Goal: Information Seeking & Learning: Learn about a topic

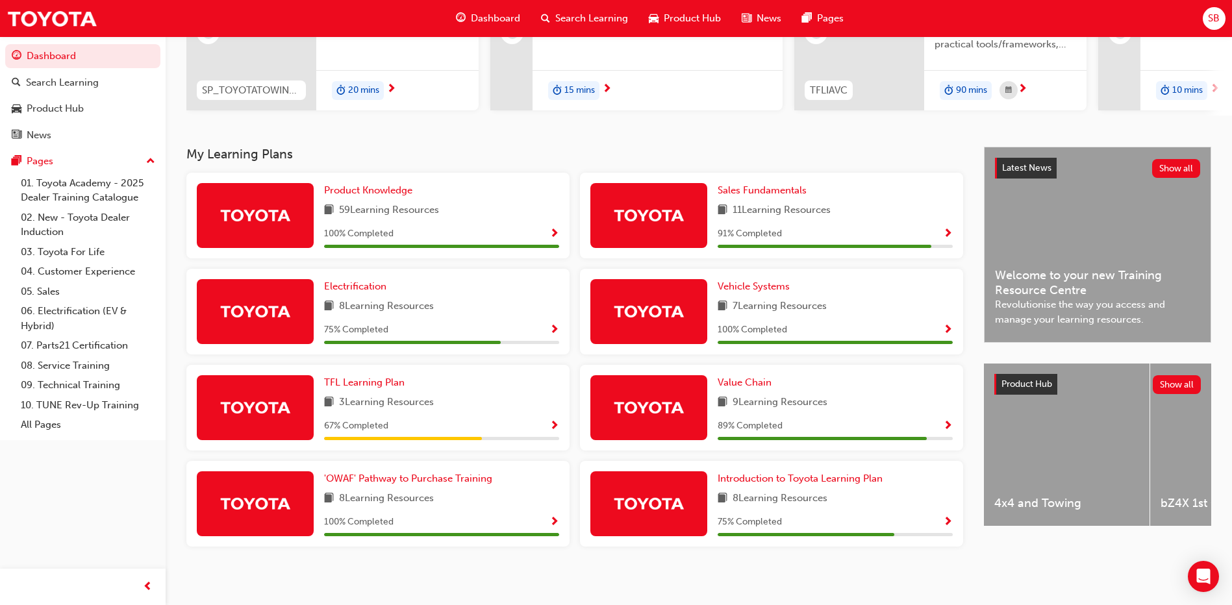
scroll to position [54, 0]
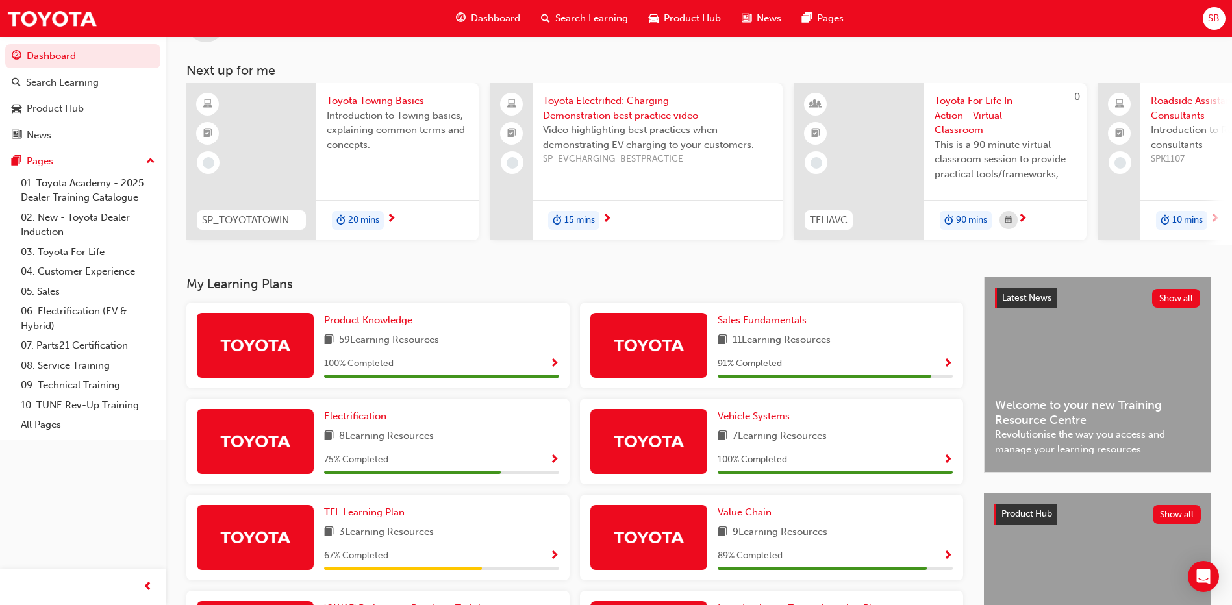
click at [387, 100] on span "Toyota Towing Basics" at bounding box center [398, 100] width 142 height 15
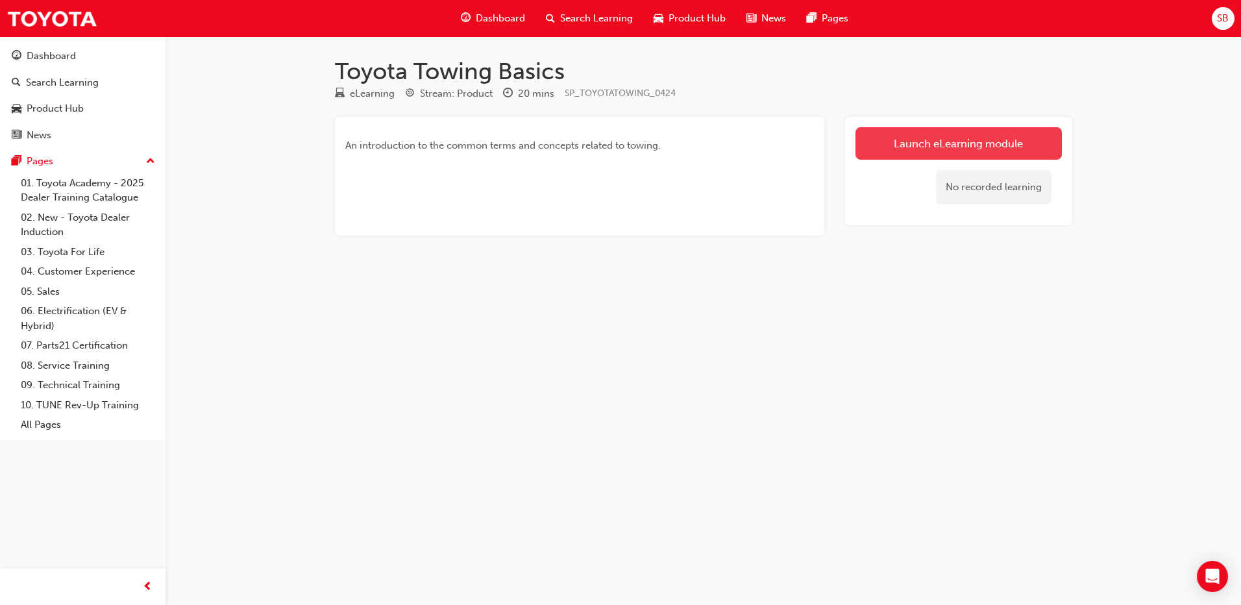
click at [915, 151] on link "Launch eLearning module" at bounding box center [959, 143] width 206 height 32
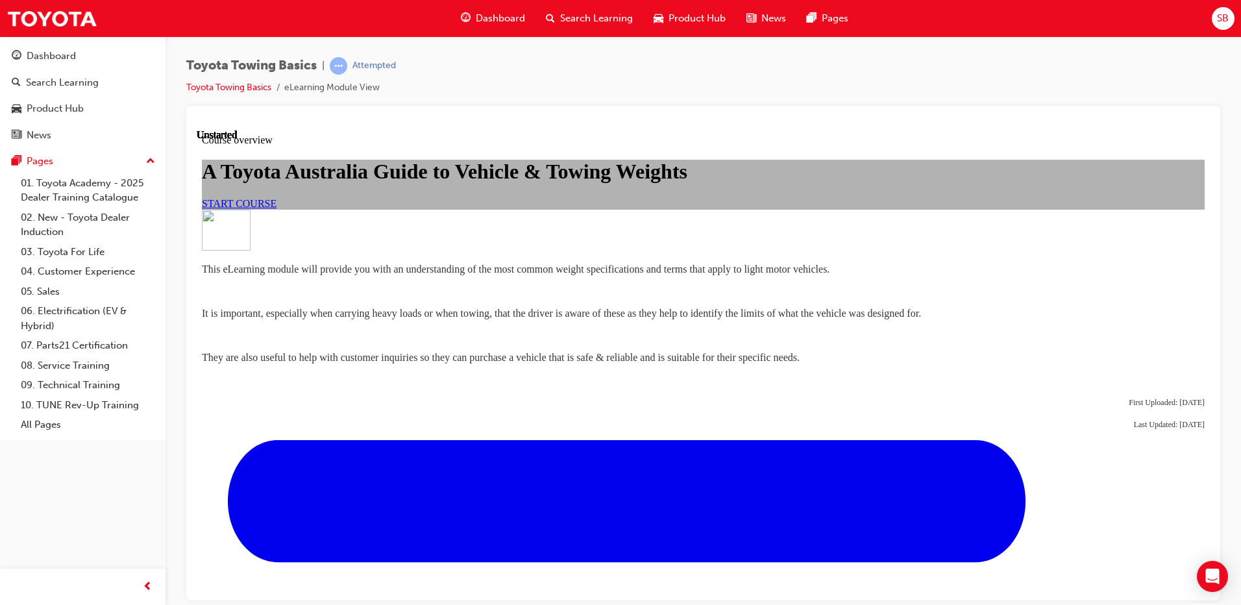
click at [277, 208] on link "START COURSE" at bounding box center [239, 202] width 75 height 11
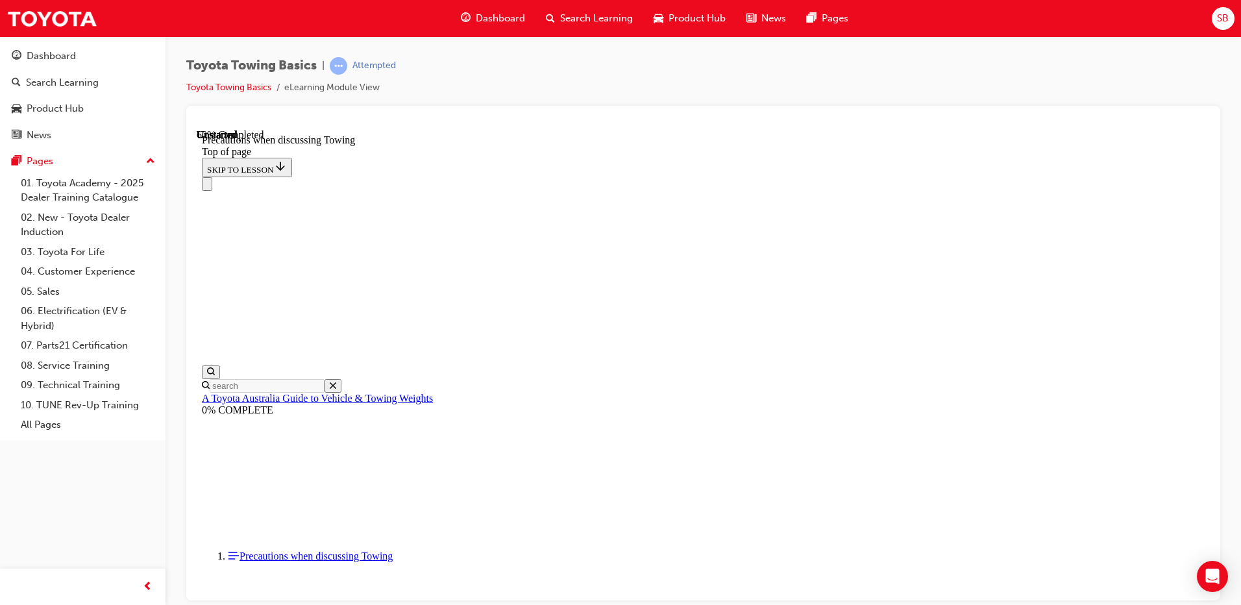
scroll to position [873, 0]
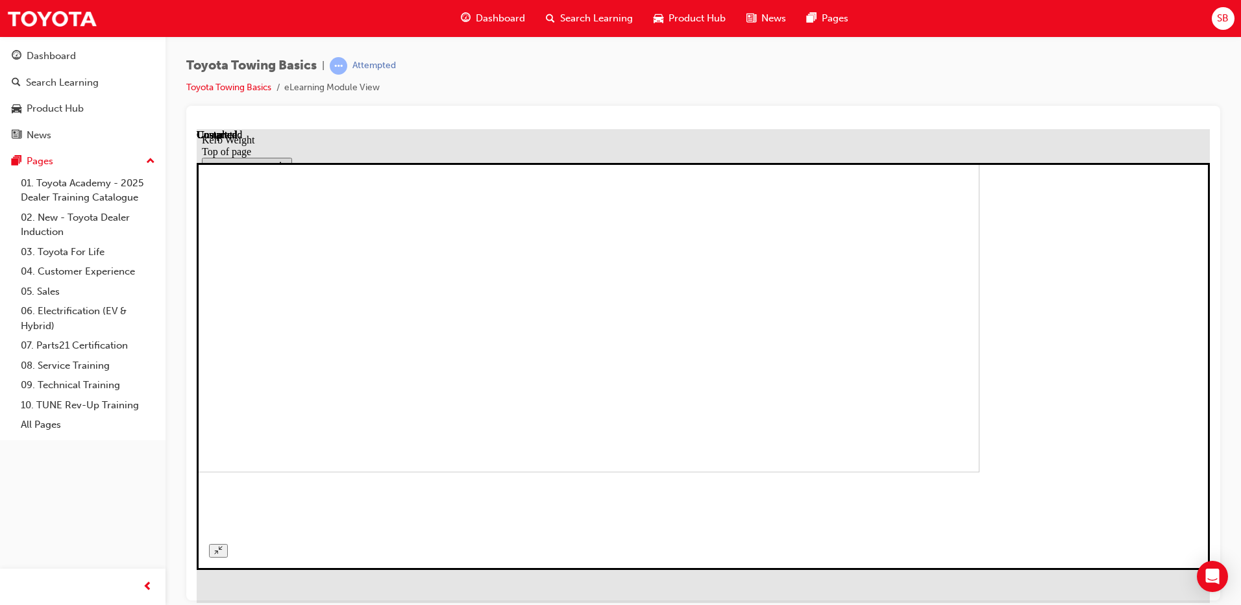
click at [228, 543] on button "Unzoom image" at bounding box center [218, 550] width 19 height 14
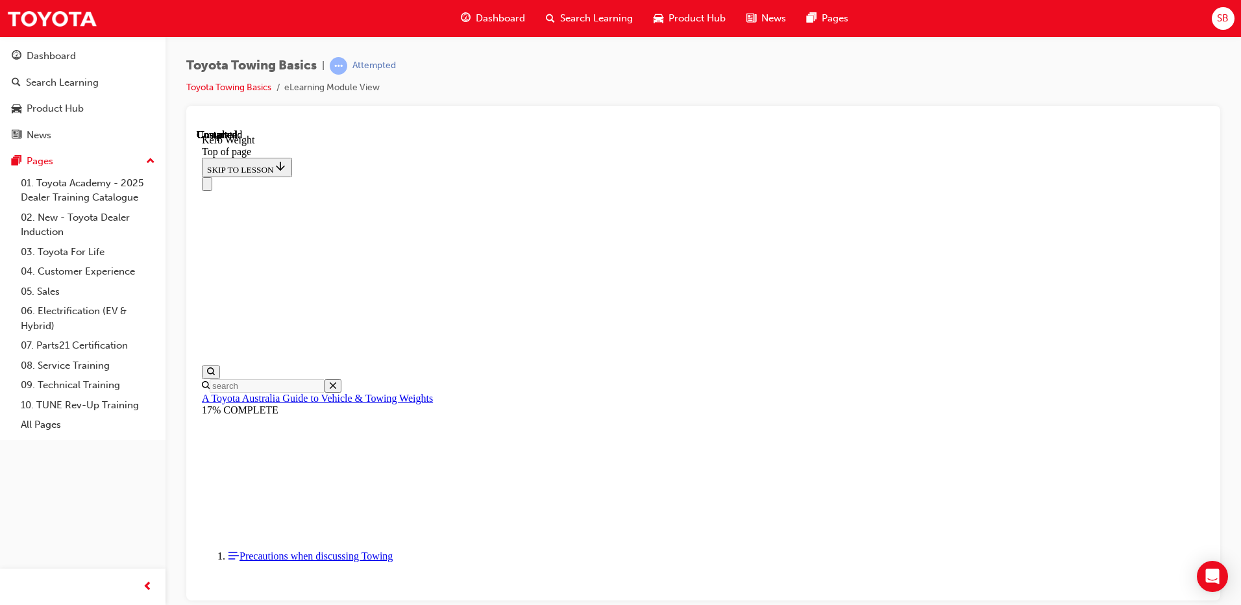
scroll to position [449, 0]
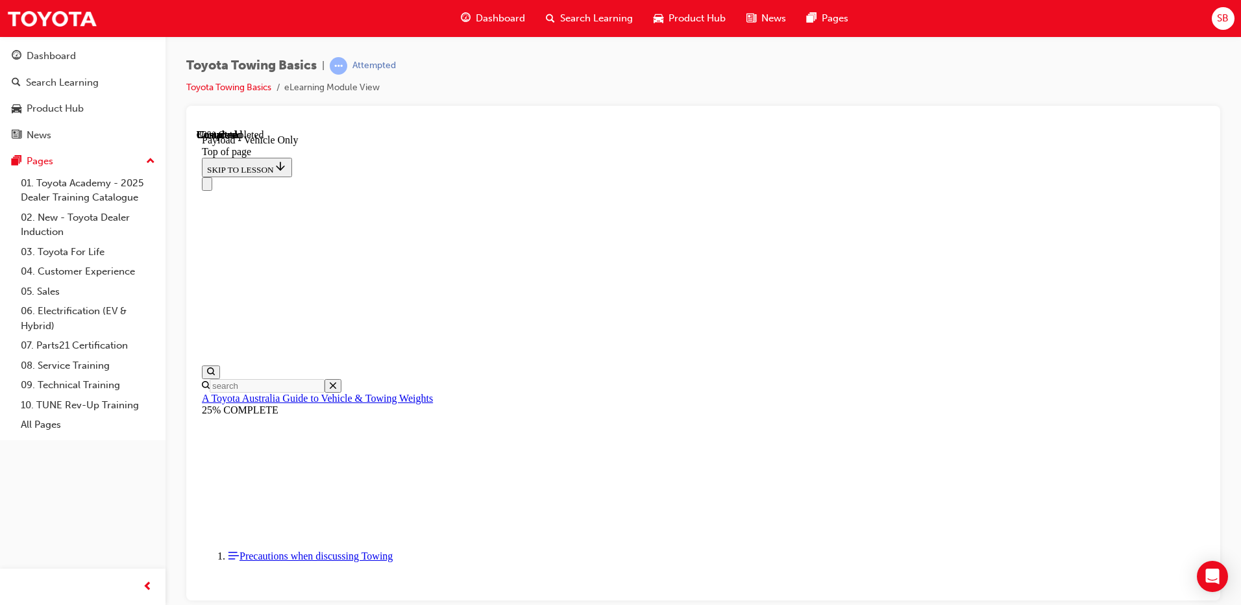
type input "3500"
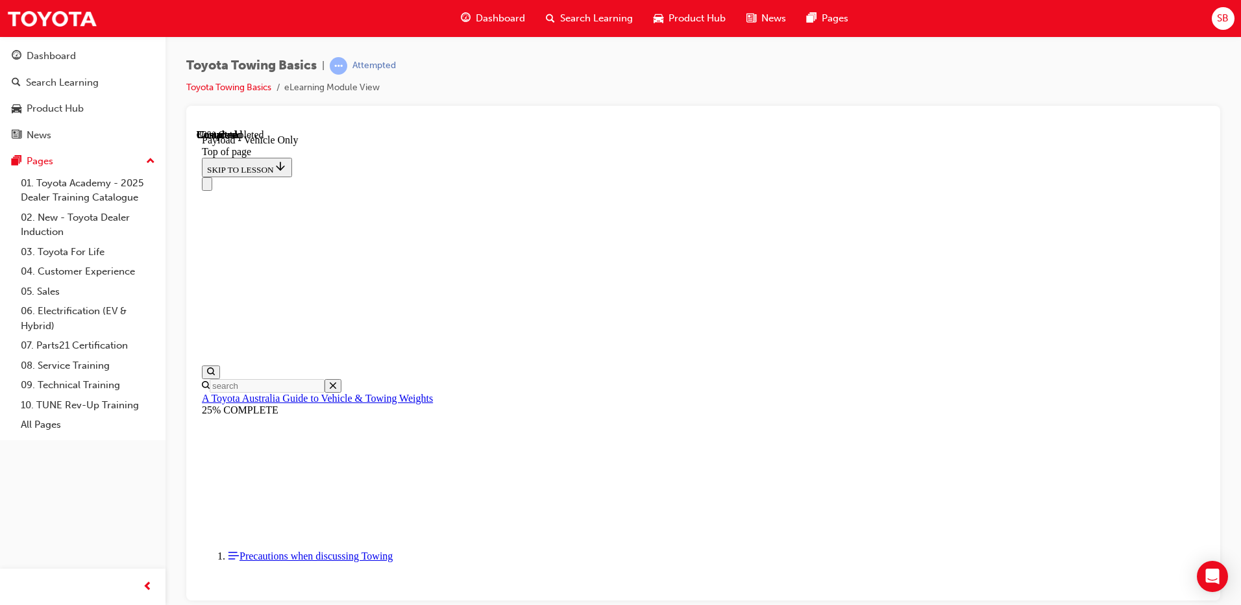
type input "2450"
type input "115"
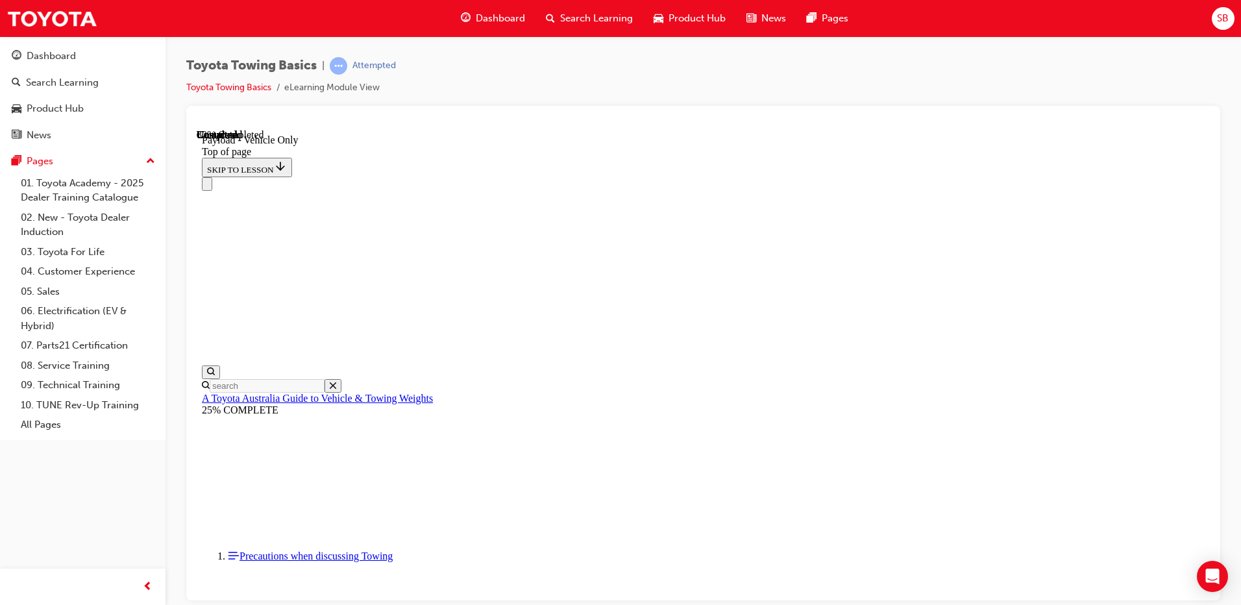
type input "200"
type input "1"
type input "265"
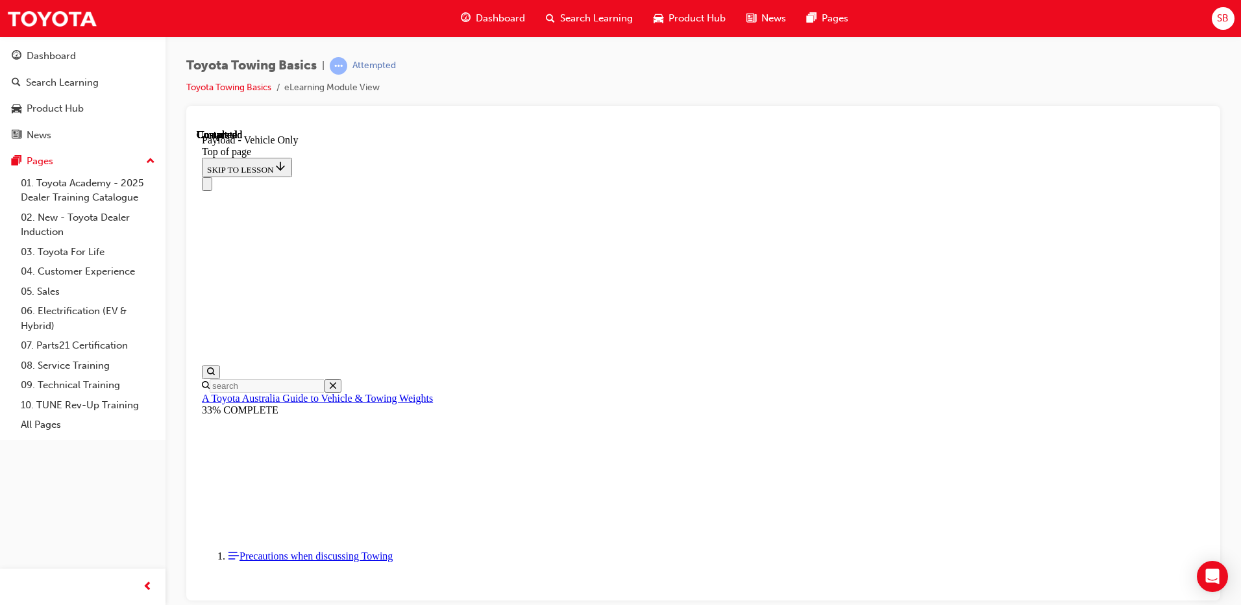
scroll to position [1770, 0]
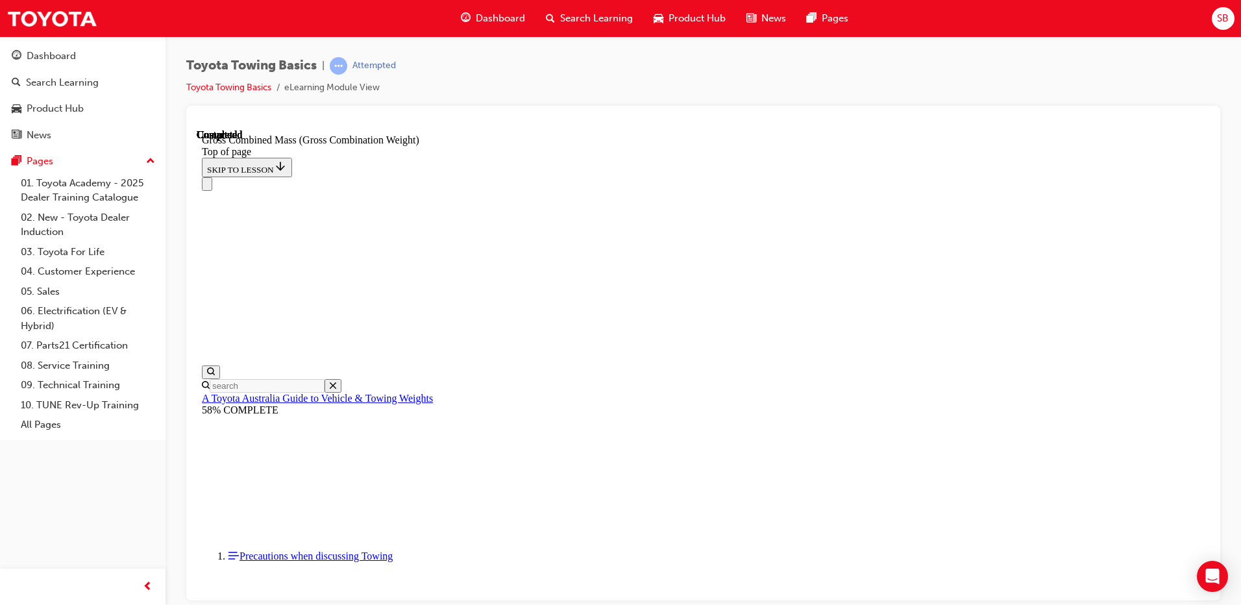
scroll to position [568, 0]
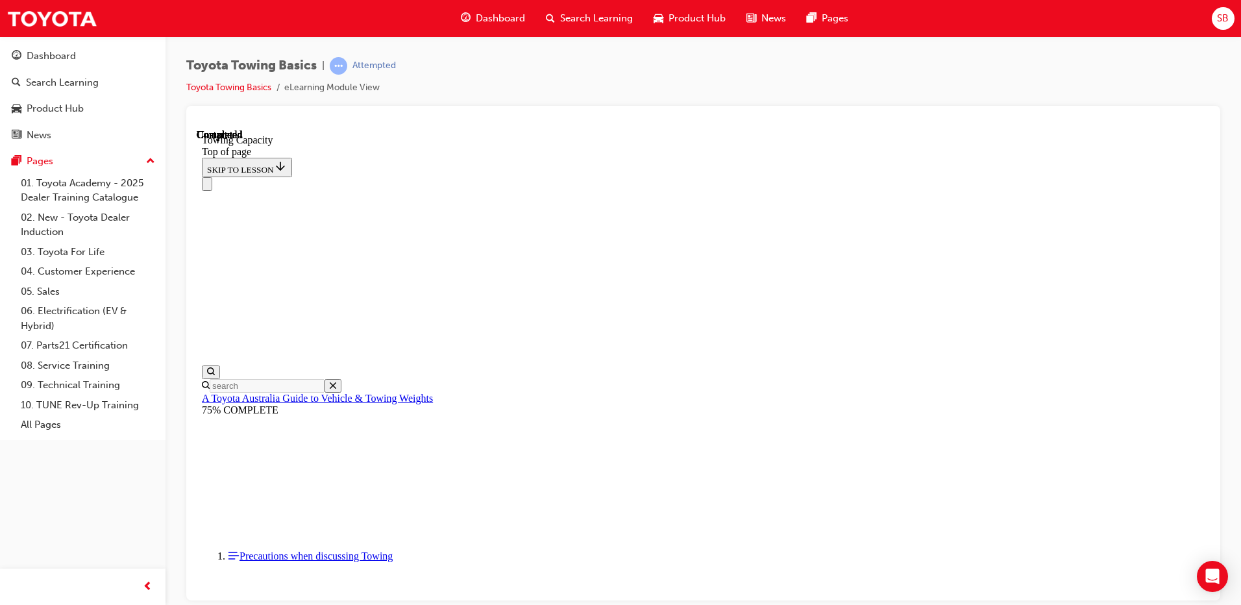
drag, startPoint x: 590, startPoint y: 13731, endPoint x: 590, endPoint y: 13890, distance: 158.4
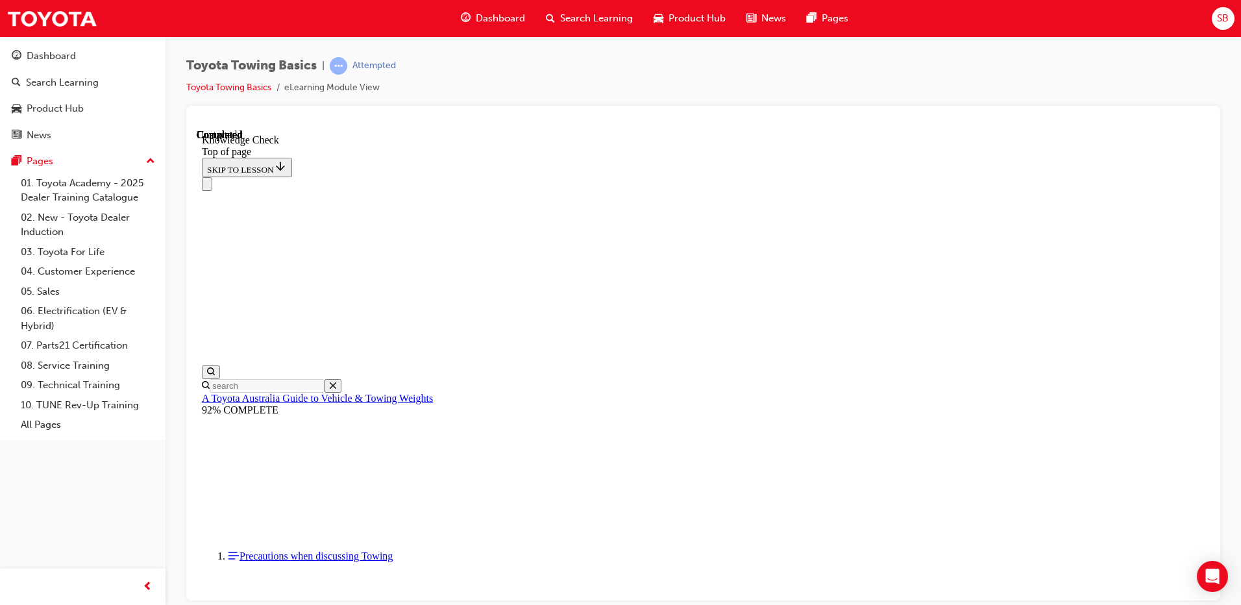
drag, startPoint x: 384, startPoint y: 14023, endPoint x: 641, endPoint y: 13712, distance: 402.6
drag, startPoint x: 384, startPoint y: 14016, endPoint x: 475, endPoint y: 13799, distance: 235.7
drag, startPoint x: 377, startPoint y: 14007, endPoint x: 805, endPoint y: 13909, distance: 438.9
drag, startPoint x: 386, startPoint y: 14022, endPoint x: 676, endPoint y: 13953, distance: 297.8
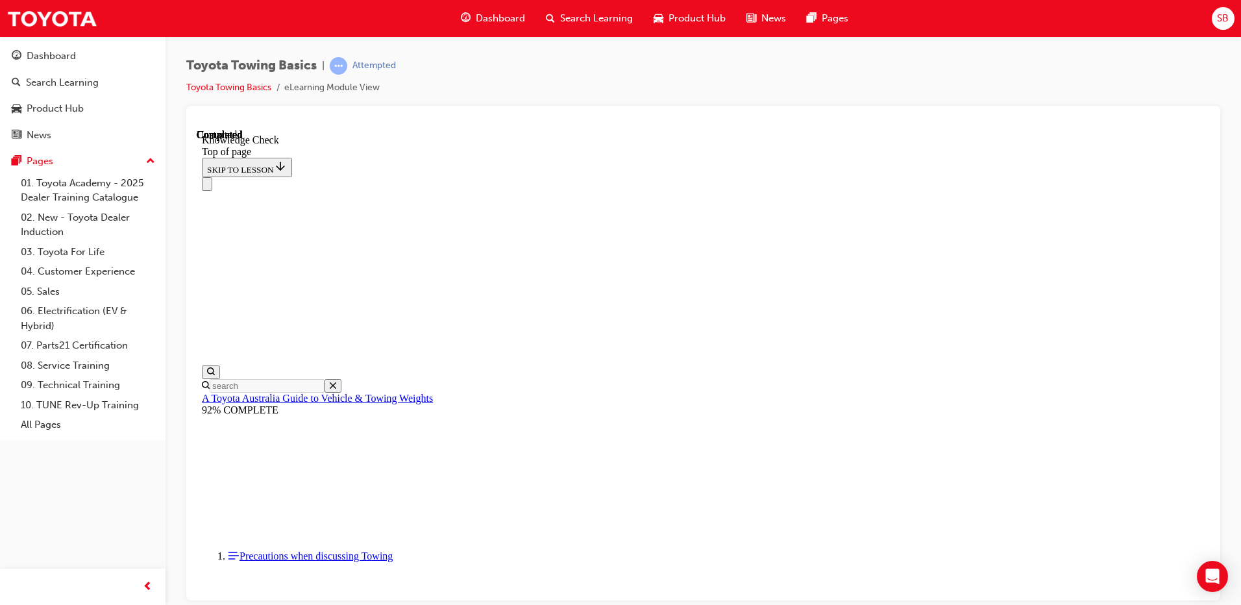
drag, startPoint x: 376, startPoint y: 14017, endPoint x: 547, endPoint y: 13873, distance: 223.5
drag, startPoint x: 374, startPoint y: 14009, endPoint x: 347, endPoint y: 13942, distance: 72.2
drag, startPoint x: 382, startPoint y: 14021, endPoint x: 462, endPoint y: 13703, distance: 328.6
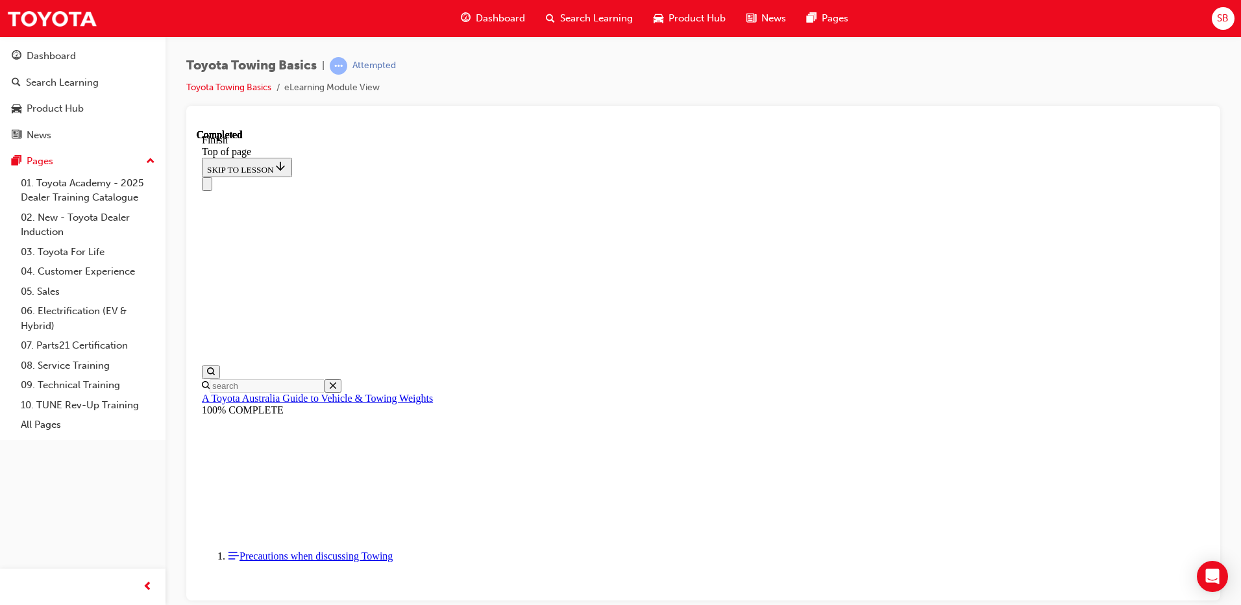
scroll to position [222, 0]
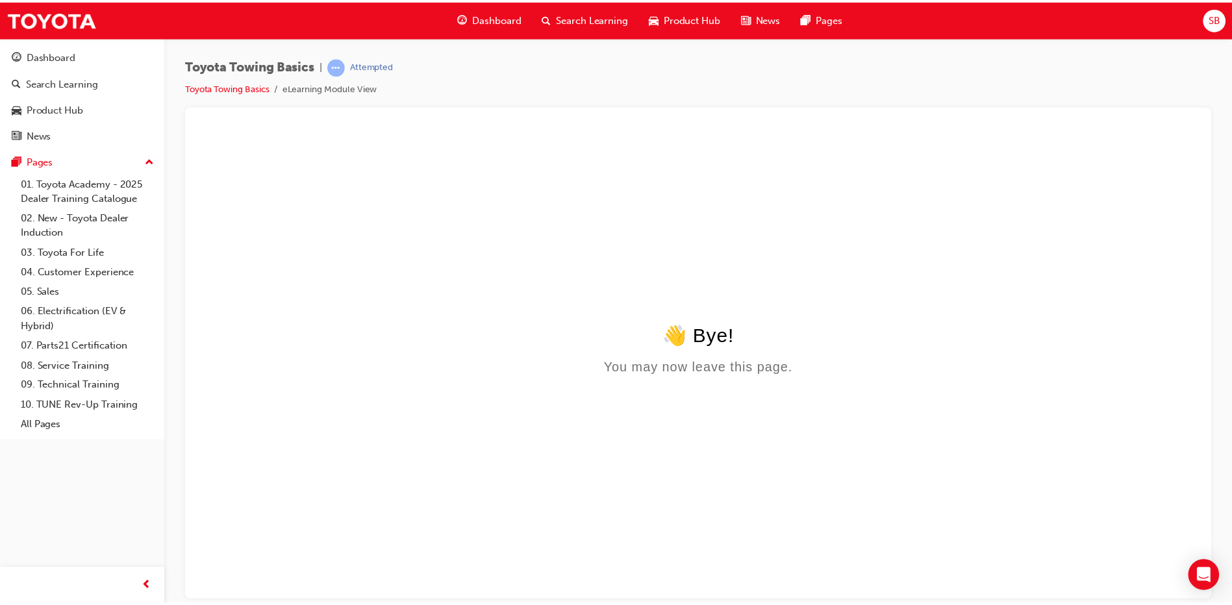
scroll to position [0, 0]
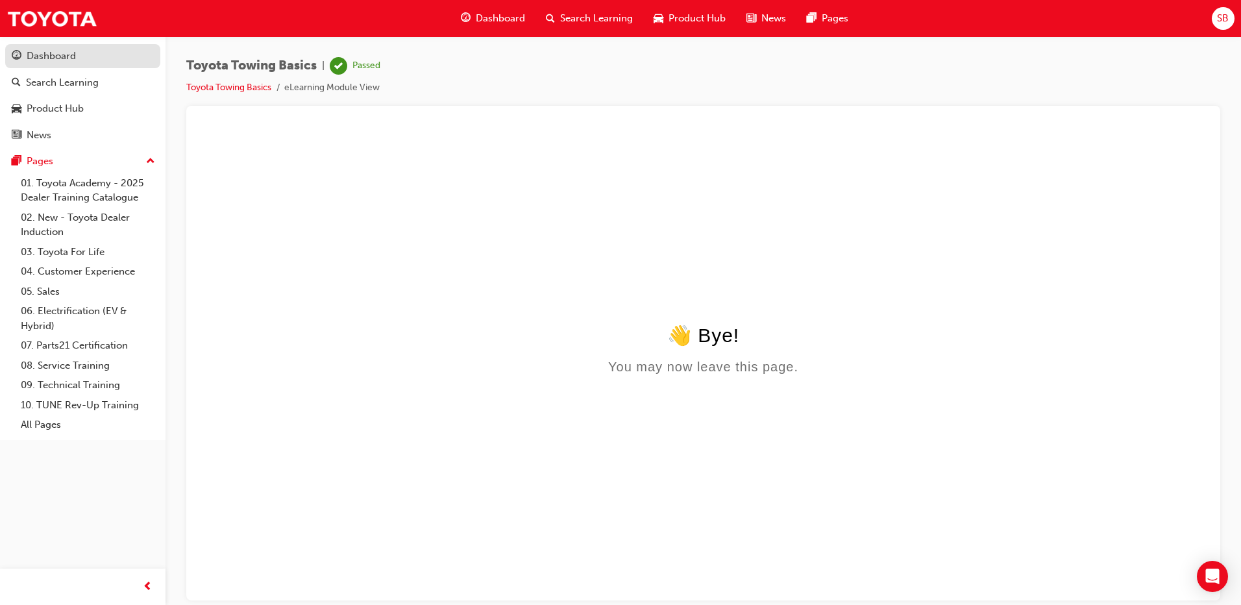
click at [99, 66] on link "Dashboard" at bounding box center [82, 56] width 155 height 24
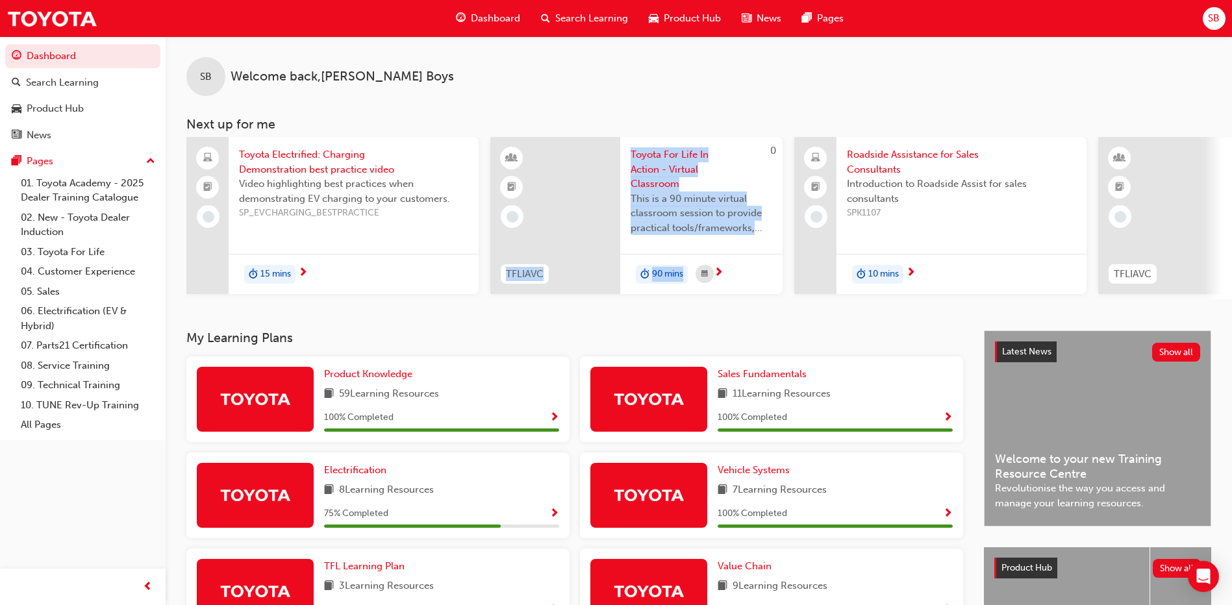
drag, startPoint x: 527, startPoint y: 298, endPoint x: 693, endPoint y: 308, distance: 167.2
click at [693, 308] on div "SB Welcome back , [PERSON_NAME] Boys Next up for me Toyota Electrified: Chargin…" at bounding box center [699, 183] width 1066 height 294
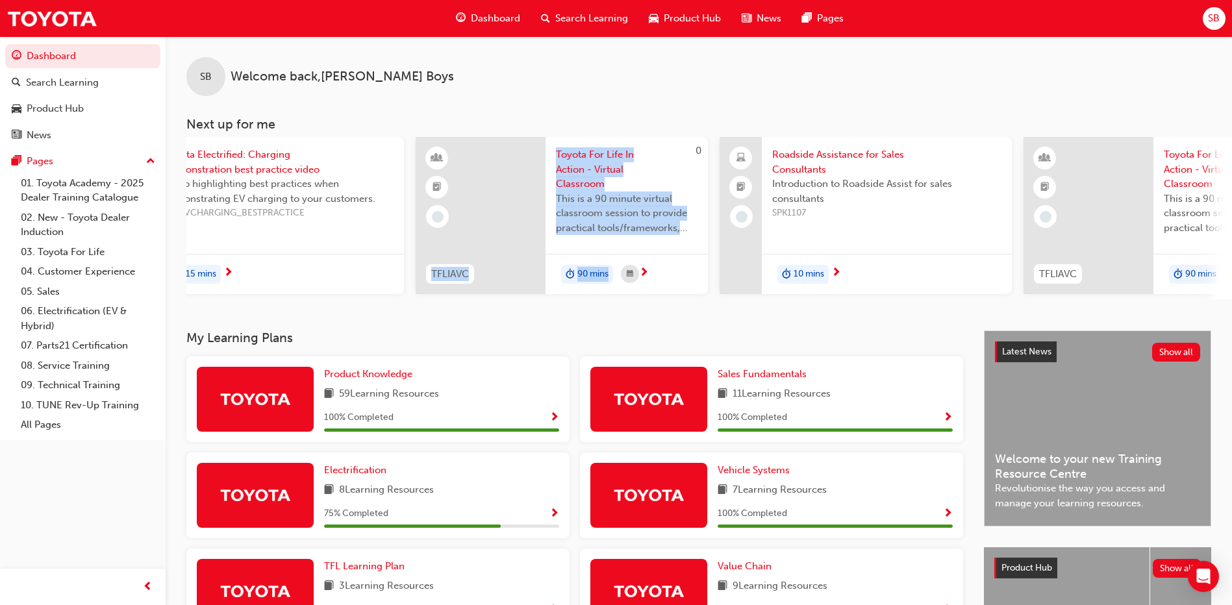
scroll to position [0, 2]
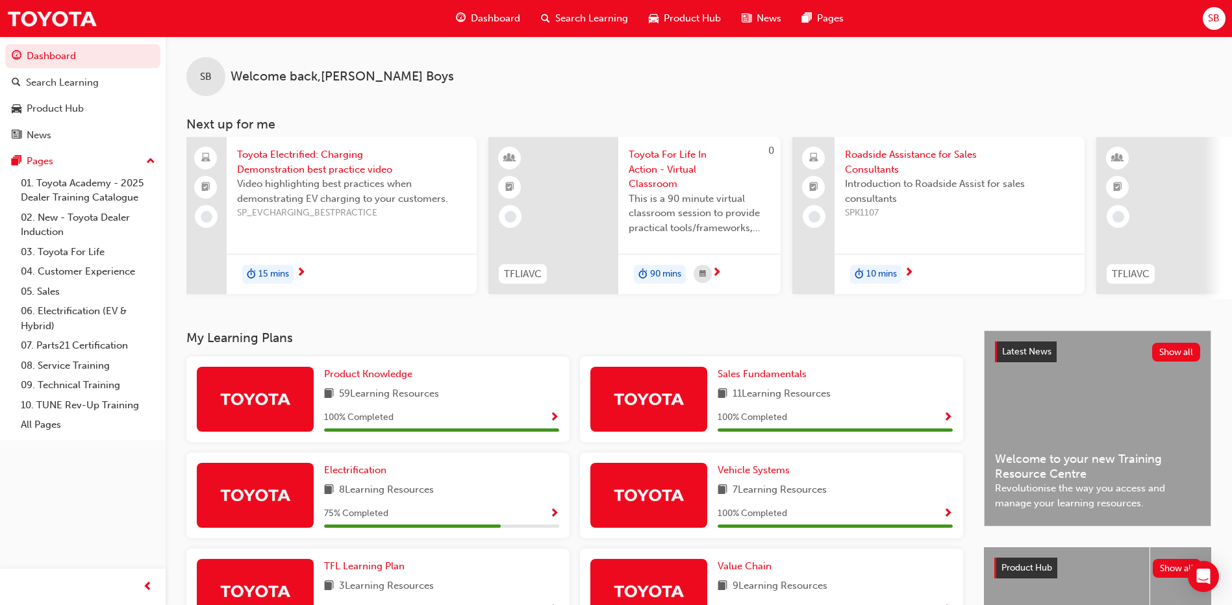
click at [719, 110] on div "SB Welcome back , [PERSON_NAME] Boys Next up for me Toyota Electrified: Chargin…" at bounding box center [699, 167] width 1066 height 263
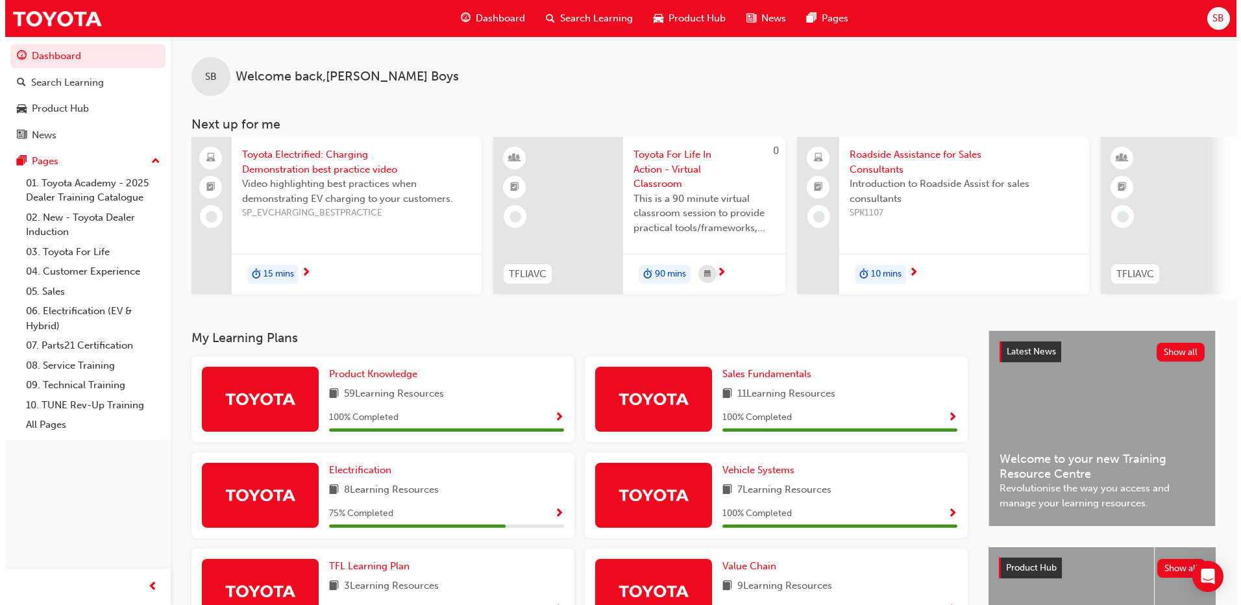
scroll to position [0, 0]
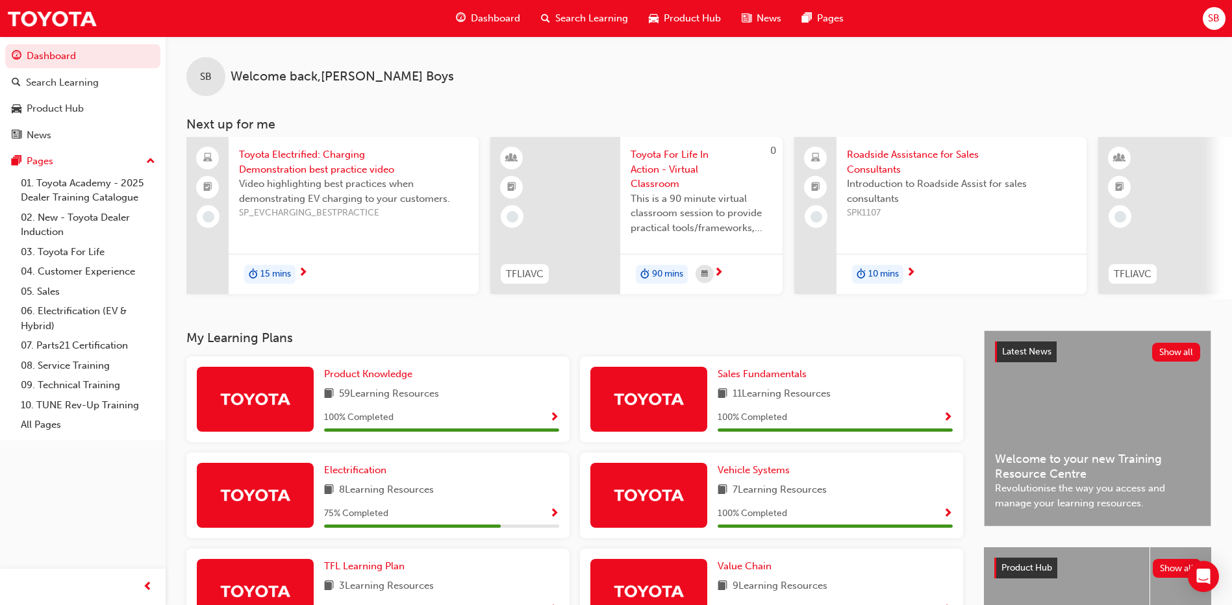
click at [360, 169] on span "Toyota Electrified: Charging Demonstration best practice video" at bounding box center [353, 161] width 229 height 29
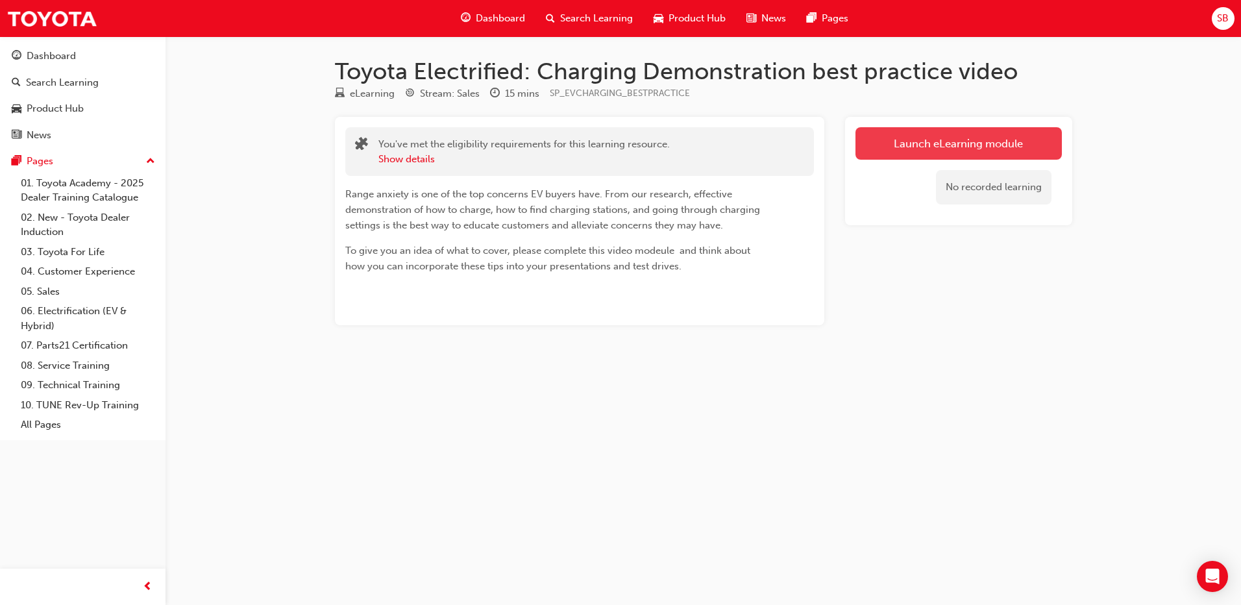
click at [980, 149] on link "Launch eLearning module" at bounding box center [959, 143] width 206 height 32
